Goal: Task Accomplishment & Management: Manage account settings

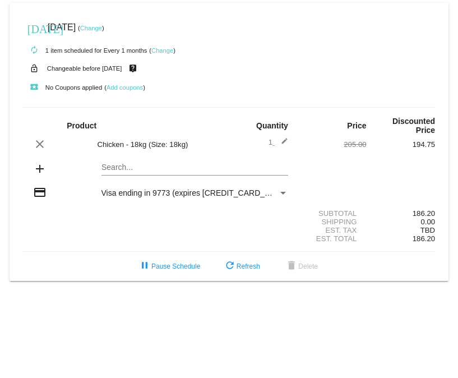
click at [102, 25] on link "Change" at bounding box center [91, 28] width 22 height 7
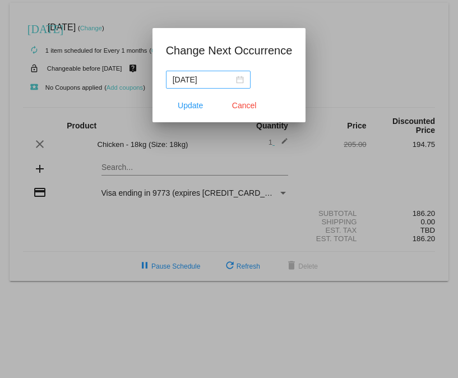
click at [237, 84] on div "[DATE]" at bounding box center [208, 79] width 71 height 12
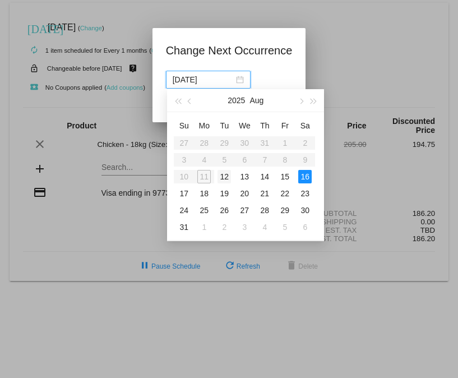
click at [223, 176] on div "12" at bounding box center [224, 176] width 13 height 13
type input "[DATE]"
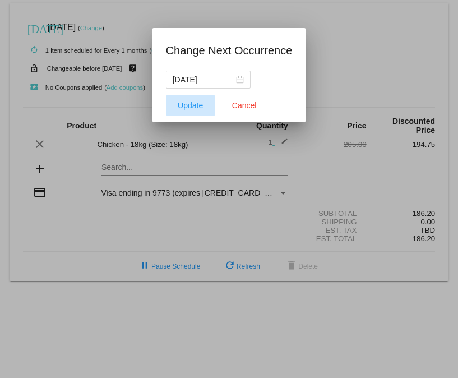
click at [195, 106] on span "Update" at bounding box center [190, 105] width 25 height 9
